Goal: Information Seeking & Learning: Learn about a topic

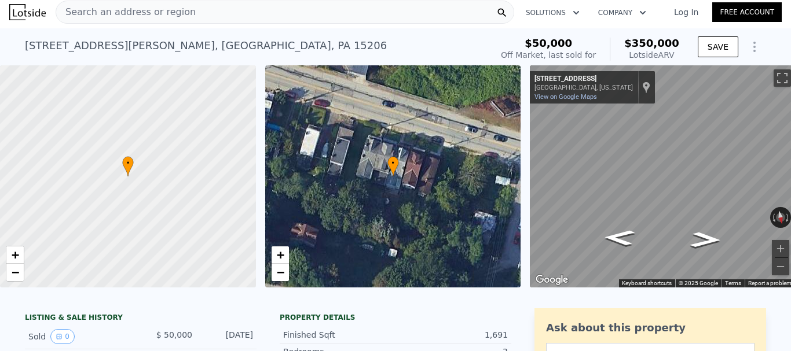
scroll to position [0, 230]
checkbox input "true"
type input "1411.3439999999998"
type input "3598.0560000000005"
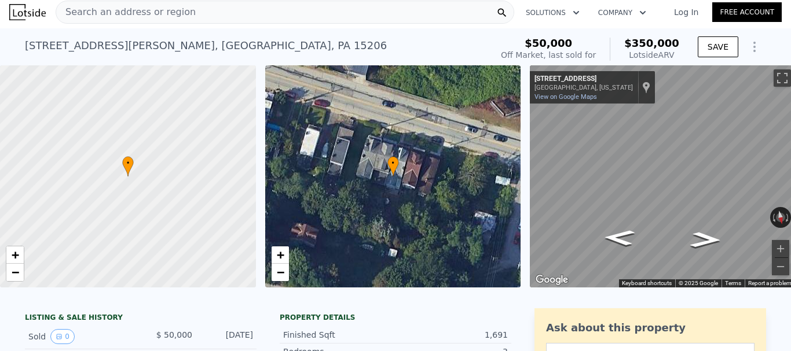
checkbox input "true"
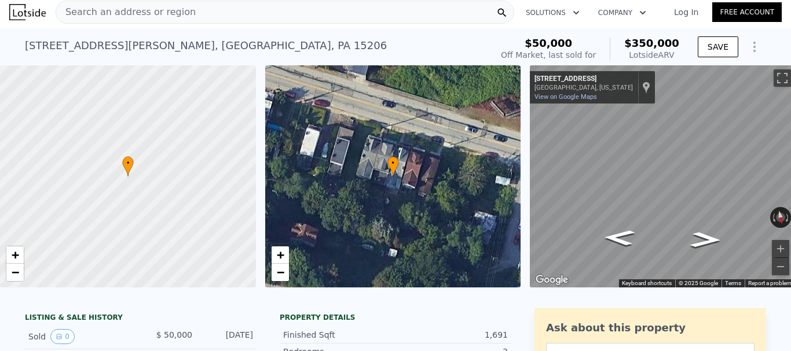
checkbox input "true"
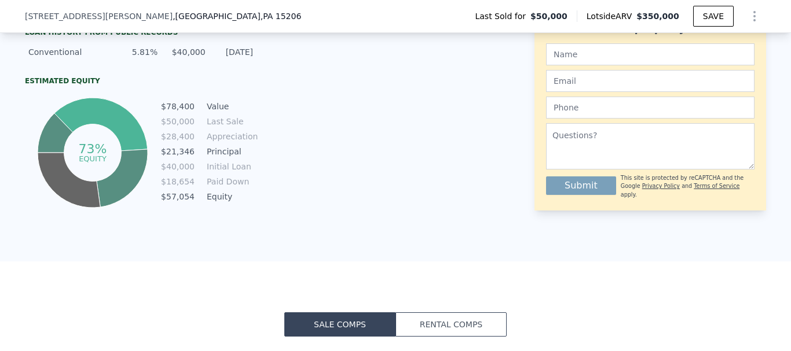
scroll to position [581, 0]
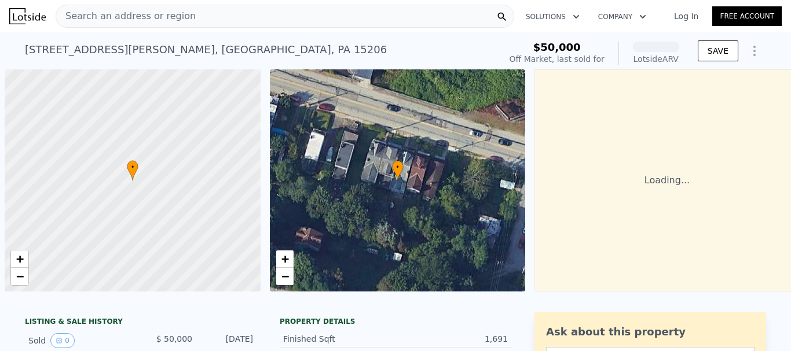
scroll to position [0, 5]
